Goal: Task Accomplishment & Management: Manage account settings

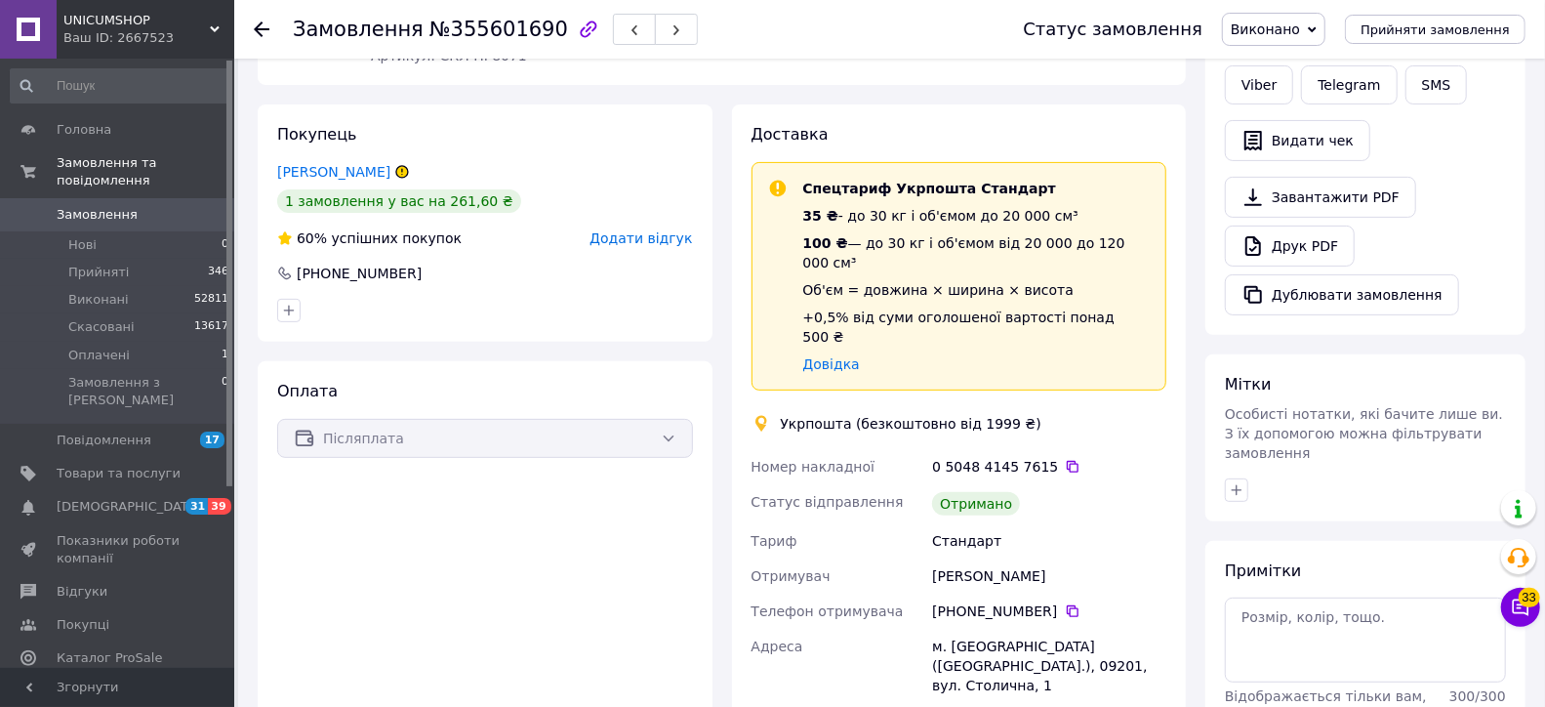
scroll to position [473, 0]
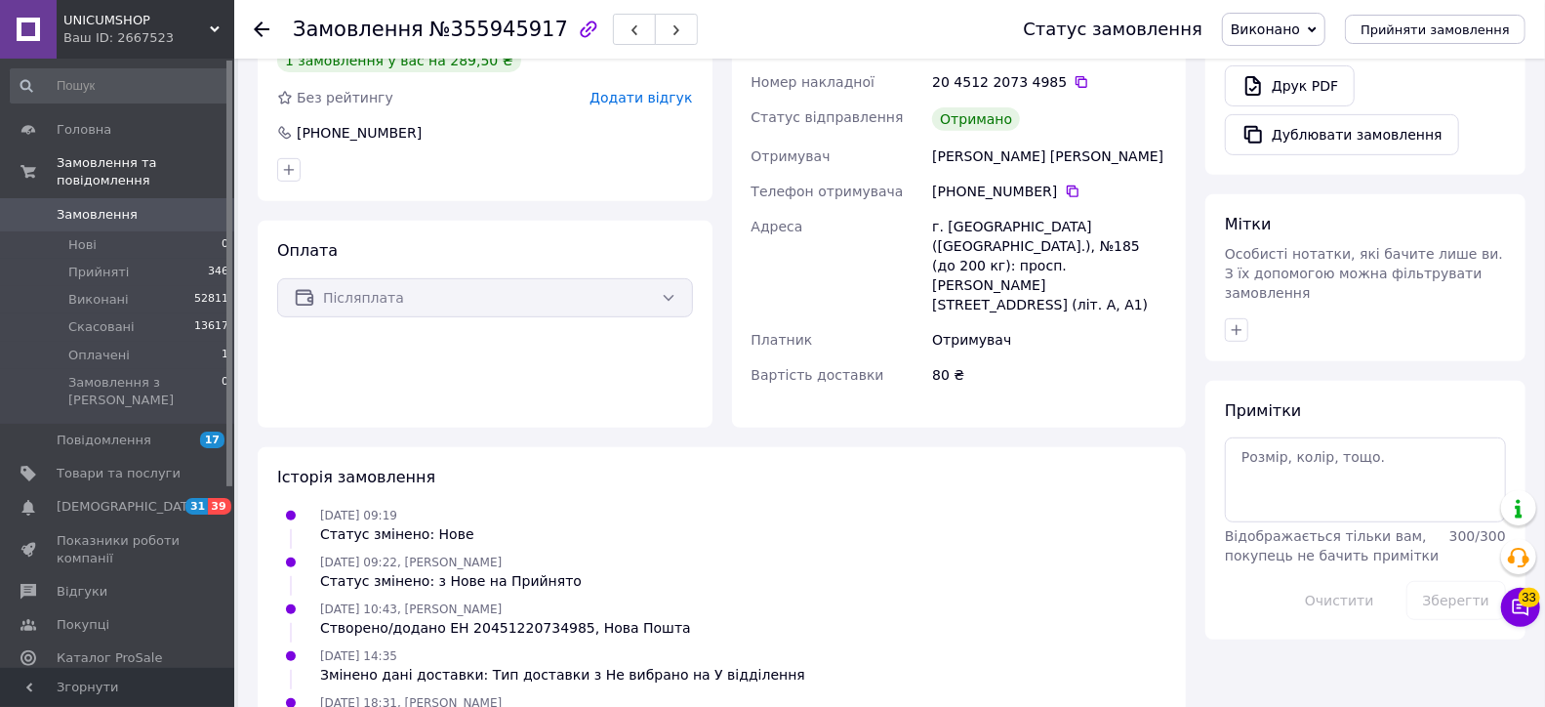
scroll to position [465, 0]
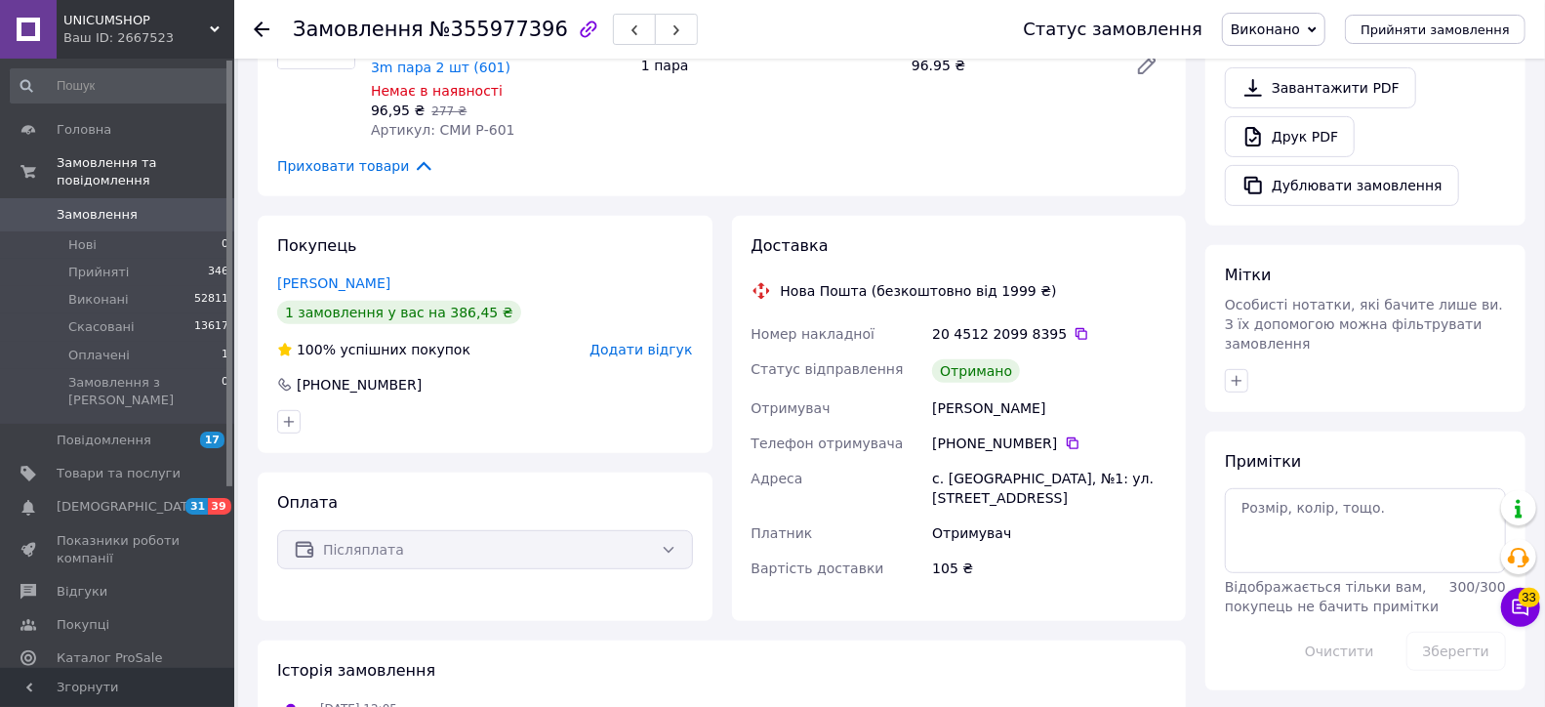
scroll to position [591, 0]
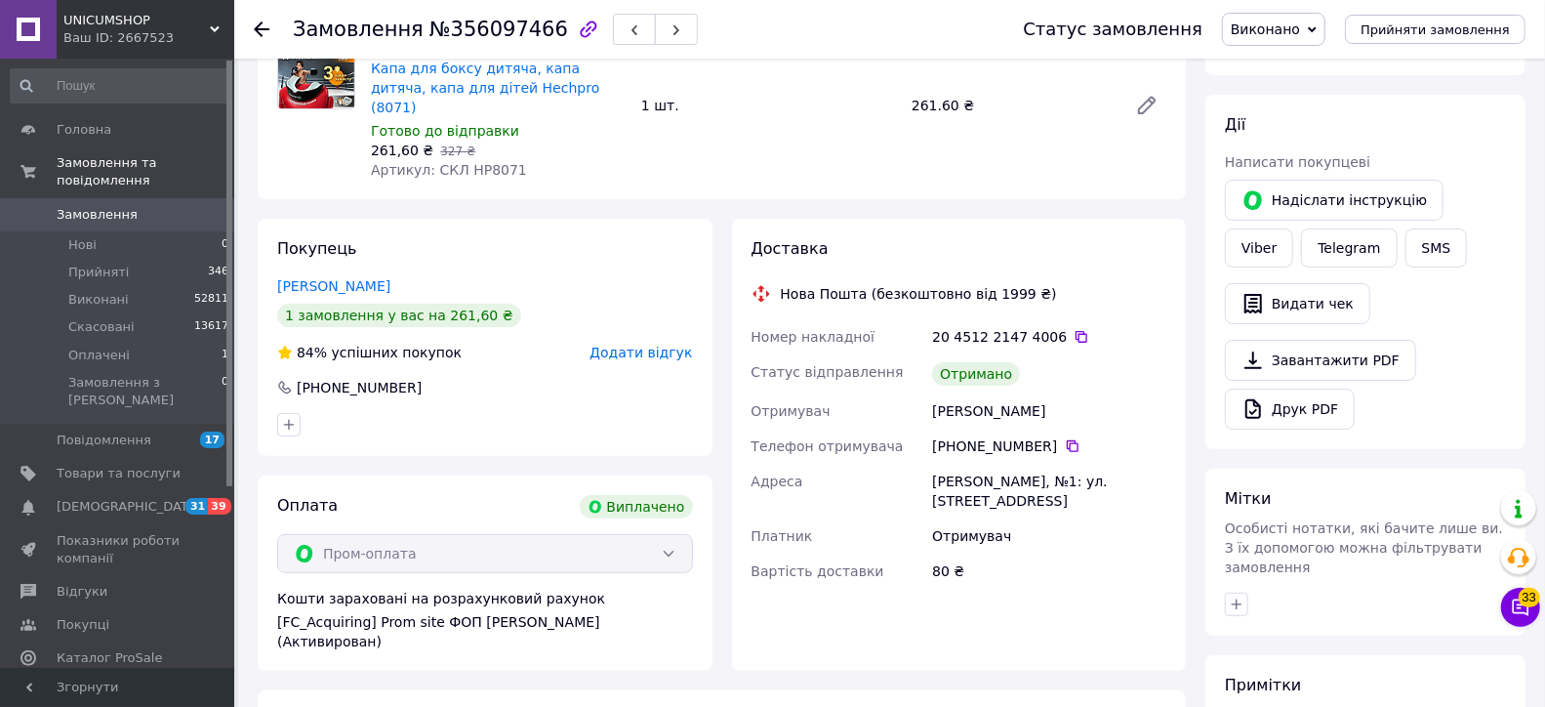
scroll to position [315, 0]
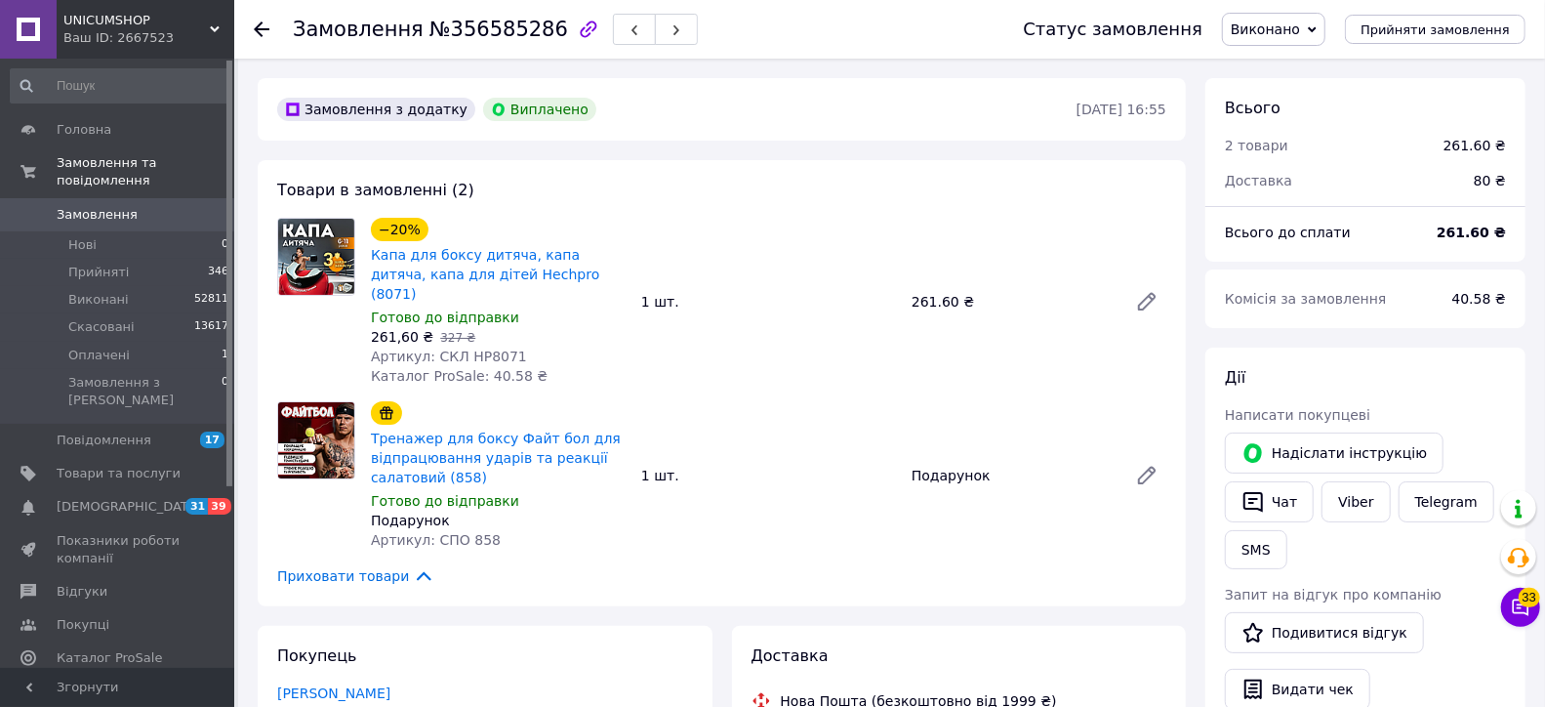
scroll to position [16, 0]
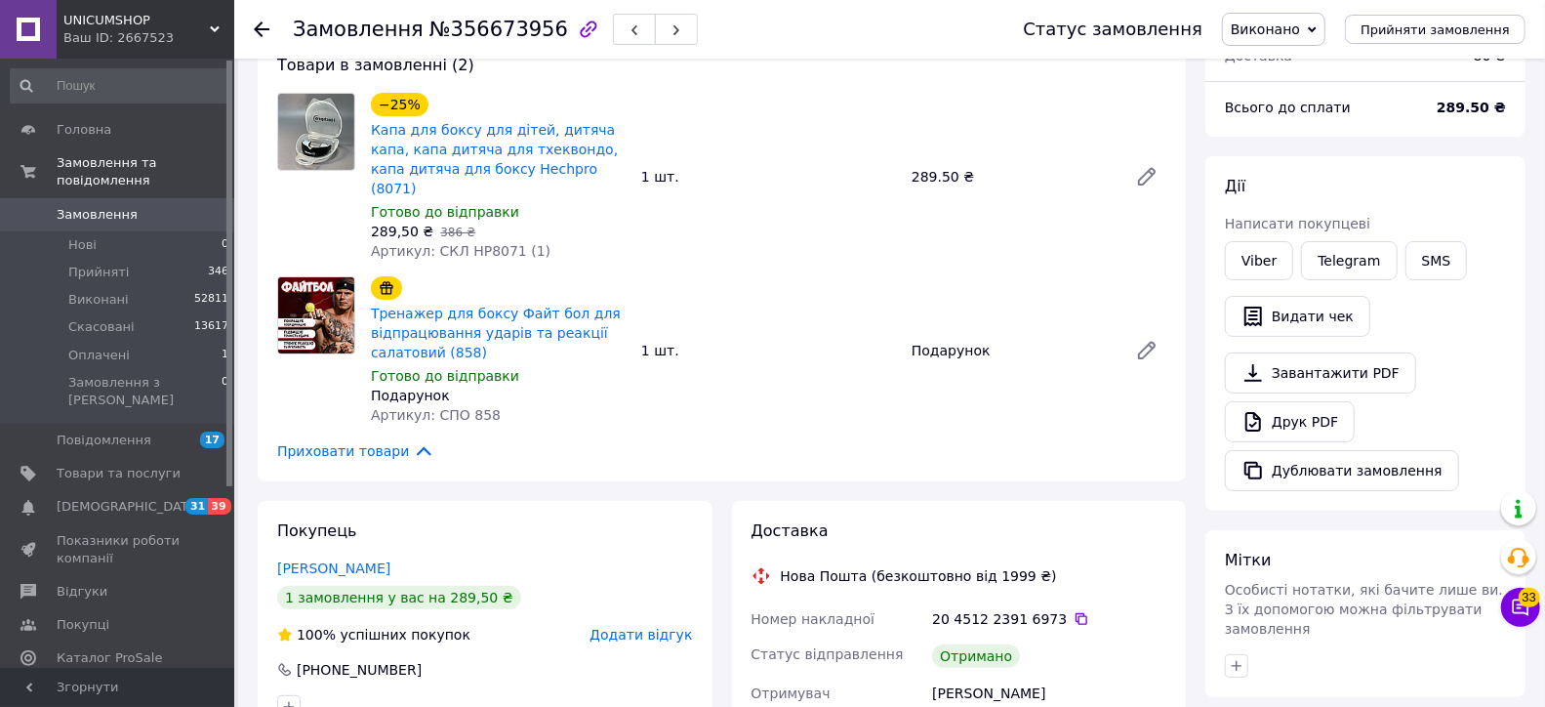
scroll to position [125, 0]
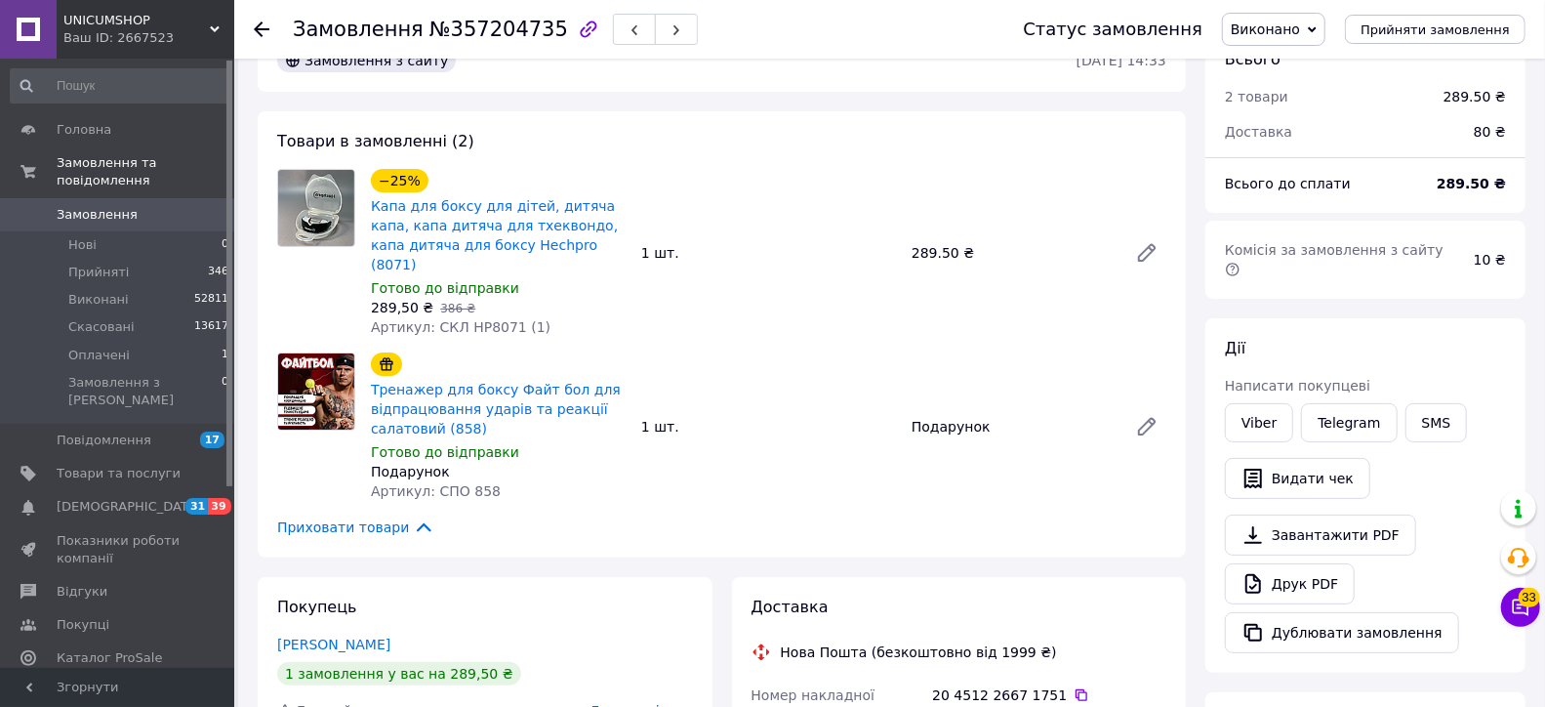
scroll to position [153, 0]
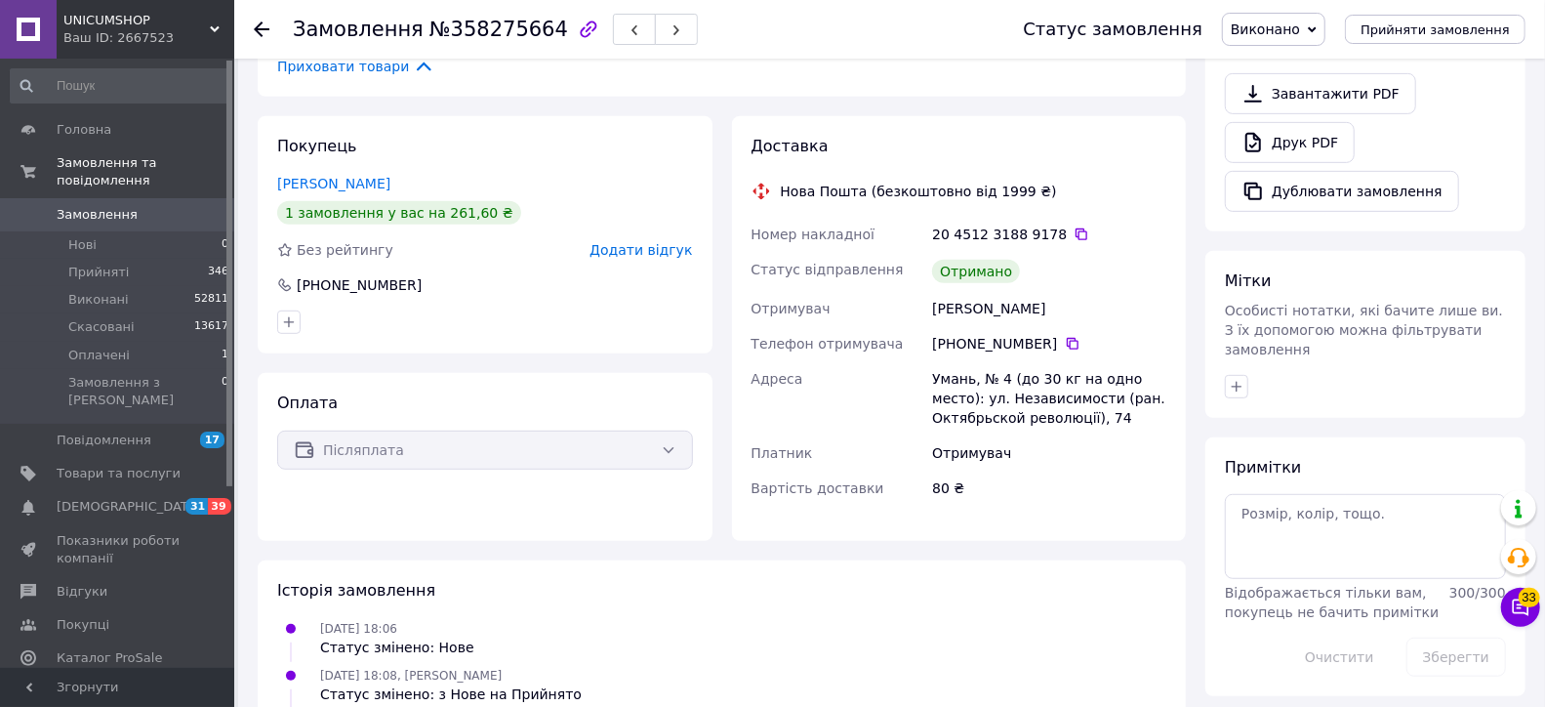
scroll to position [522, 0]
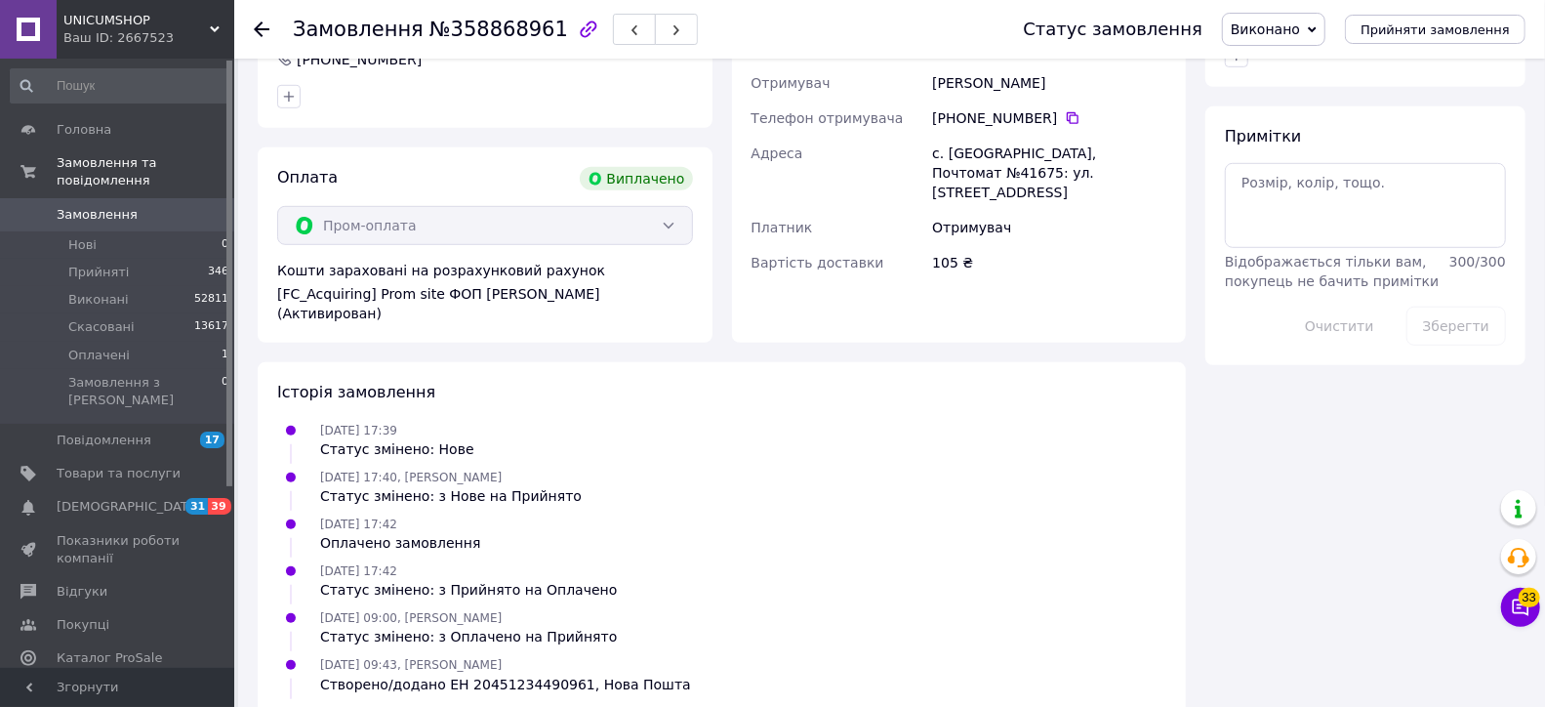
scroll to position [780, 0]
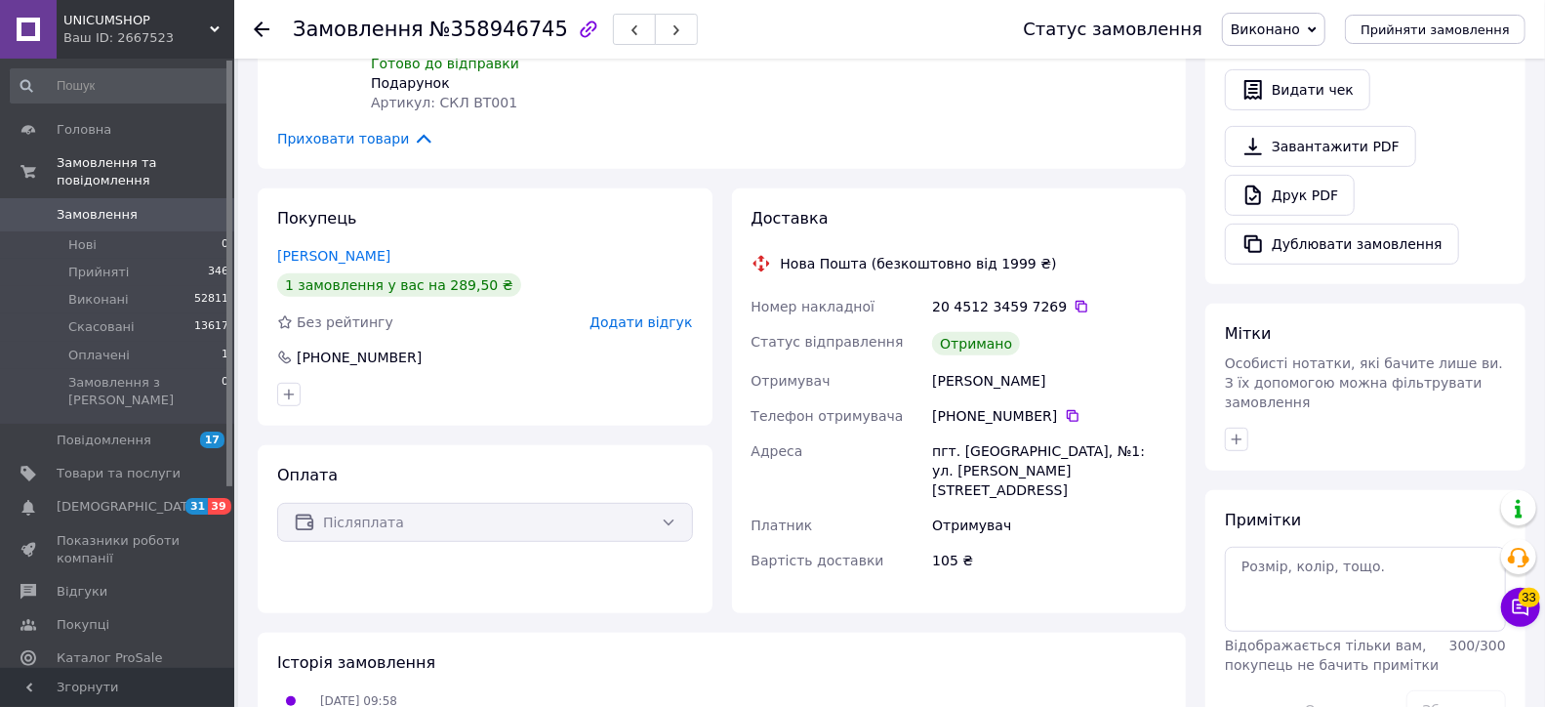
scroll to position [646, 0]
